Goal: Information Seeking & Learning: Learn about a topic

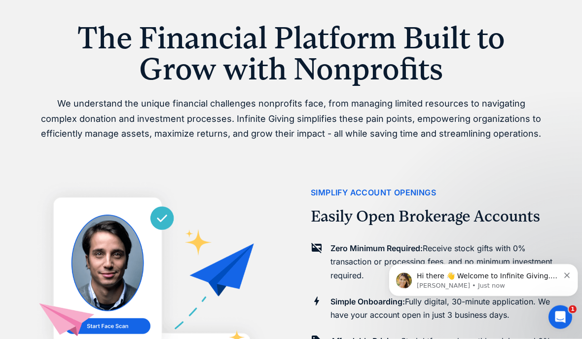
scroll to position [493, 0]
click at [566, 273] on button "Dismiss notification" at bounding box center [568, 274] width 6 height 8
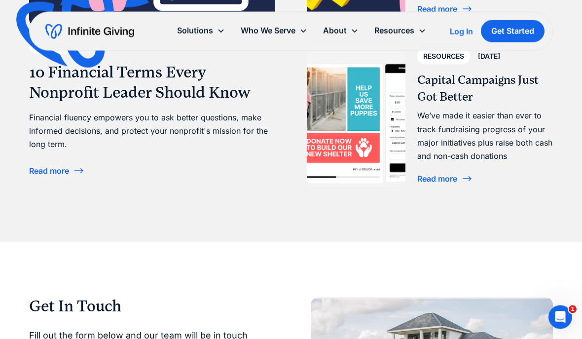
scroll to position [2984, 0]
click at [64, 175] on div "Read more" at bounding box center [49, 171] width 40 height 8
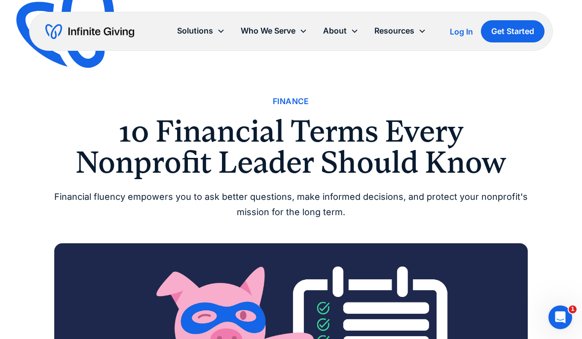
click at [287, 33] on div "Who We Serve" at bounding box center [268, 30] width 55 height 13
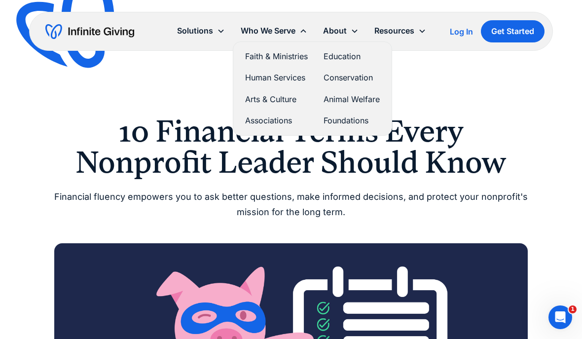
click at [343, 33] on div "About" at bounding box center [335, 30] width 24 height 13
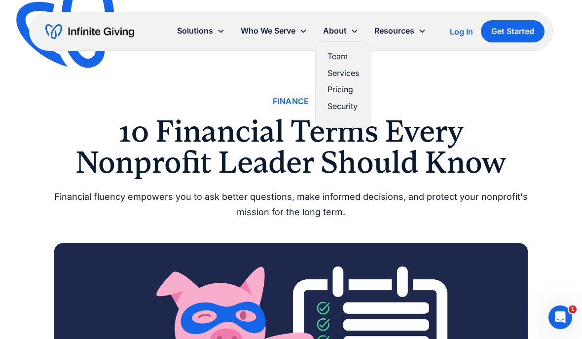
click at [346, 56] on link "Team" at bounding box center [344, 56] width 32 height 13
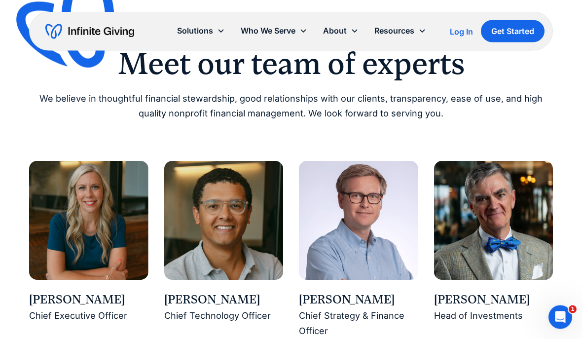
scroll to position [781, 0]
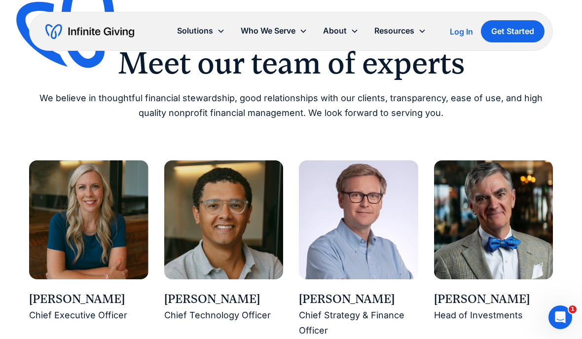
click at [90, 299] on div "[PERSON_NAME]" at bounding box center [88, 299] width 119 height 17
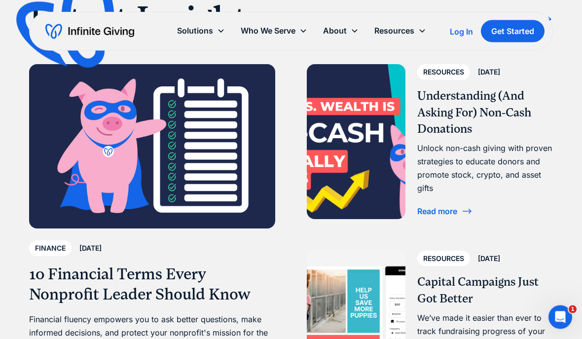
scroll to position [1833, 0]
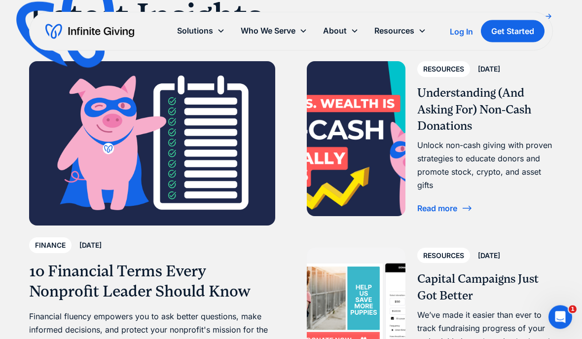
click at [444, 205] on div "Read more" at bounding box center [438, 209] width 40 height 8
click at [435, 205] on div "Read more" at bounding box center [438, 209] width 40 height 8
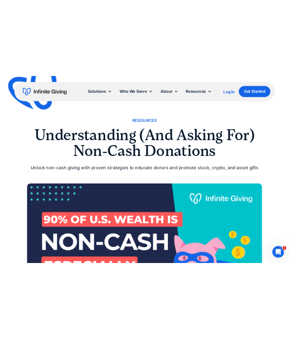
scroll to position [2012, 0]
